Goal: Information Seeking & Learning: Stay updated

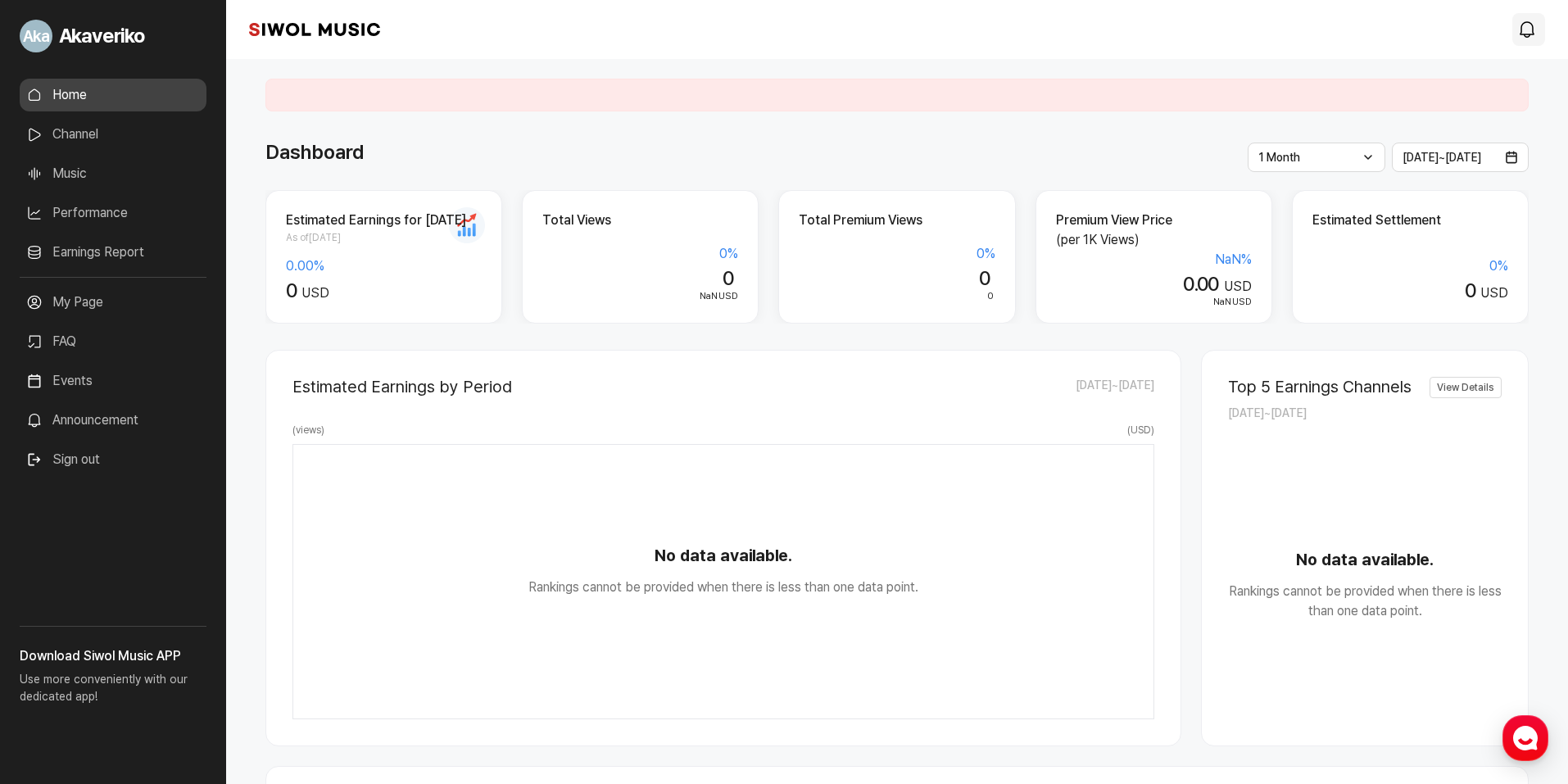
click at [1523, 32] on icon "modal.notifications" at bounding box center [1527, 29] width 20 height 20
click at [1522, 26] on icon "modal.notifications" at bounding box center [1527, 29] width 20 height 20
